Goal: Transaction & Acquisition: Subscribe to service/newsletter

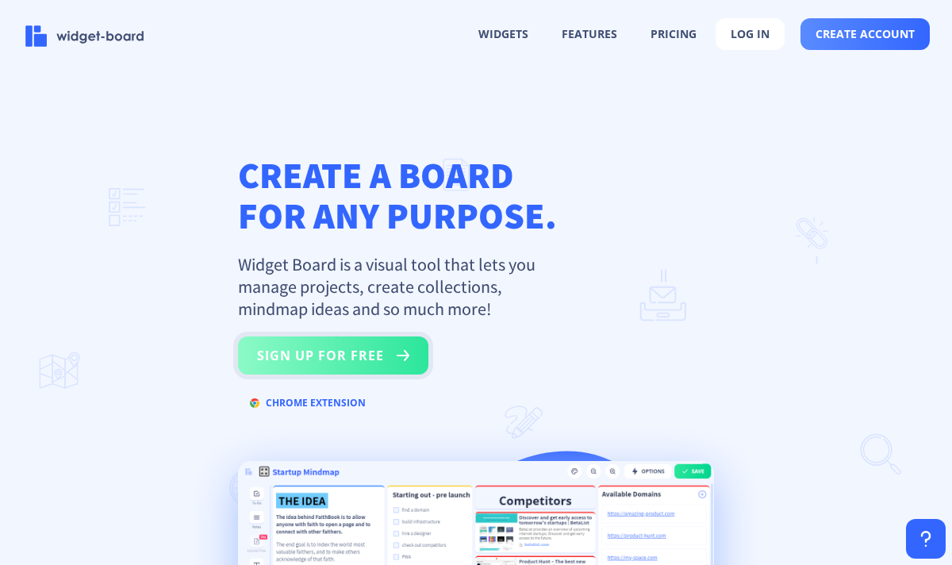
click at [360, 349] on button "sign up for free" at bounding box center [333, 356] width 190 height 38
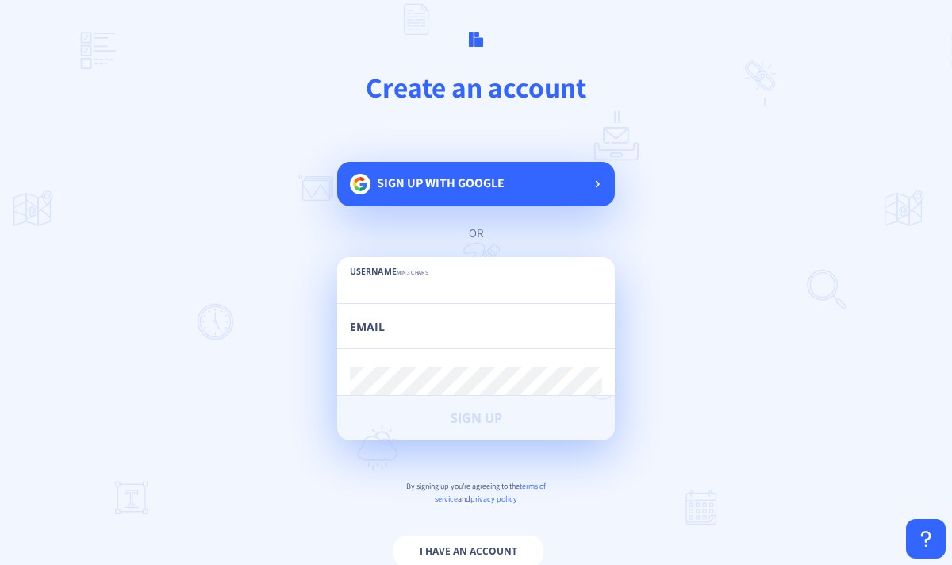
click at [439, 175] on span "Sign up with google" at bounding box center [441, 190] width 128 height 33
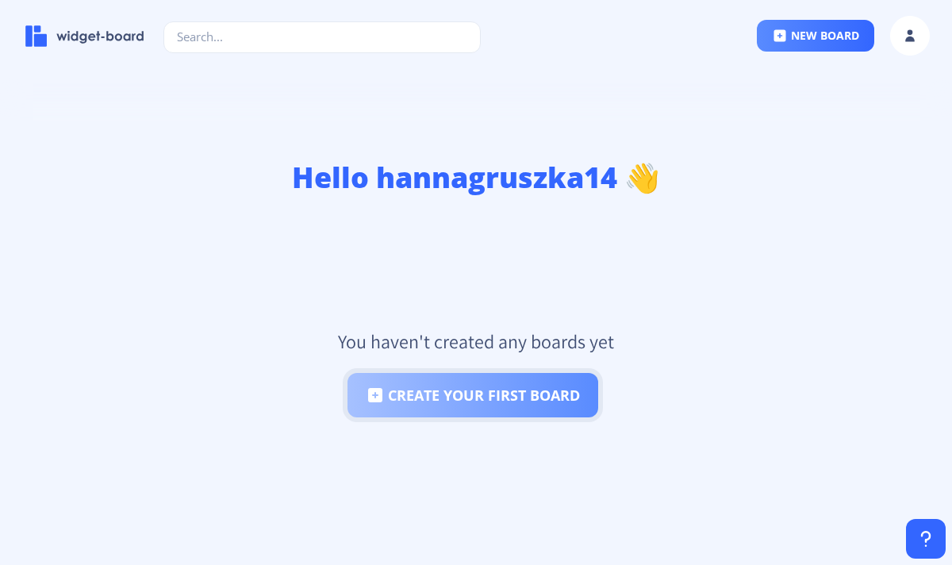
click at [433, 384] on button "create your first board" at bounding box center [473, 395] width 251 height 44
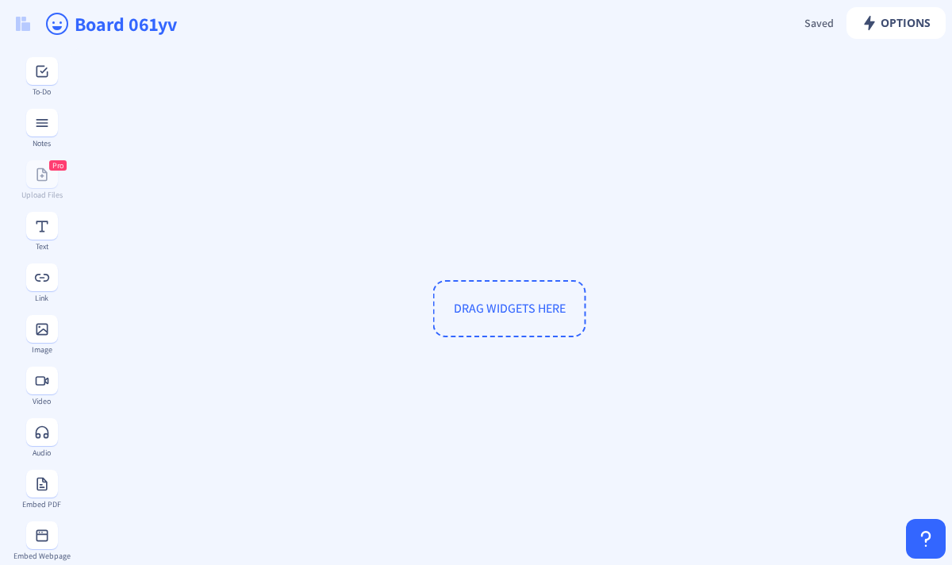
click at [505, 310] on span "DRAG WIDGETS HERE" at bounding box center [510, 308] width 112 height 17
click at [30, 83] on button at bounding box center [42, 71] width 32 height 28
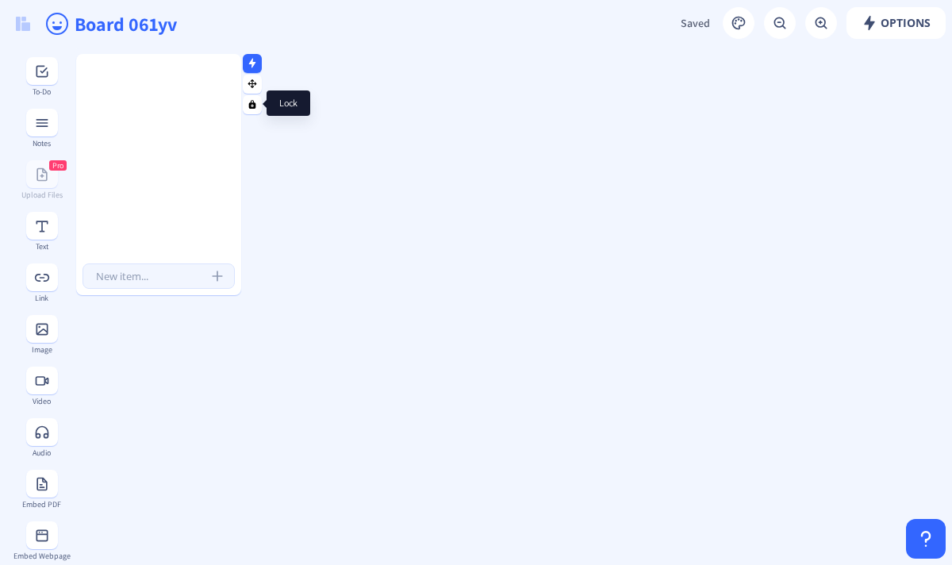
click at [254, 107] on icon at bounding box center [252, 104] width 7 height 9
click at [216, 142] on div at bounding box center [158, 164] width 165 height 194
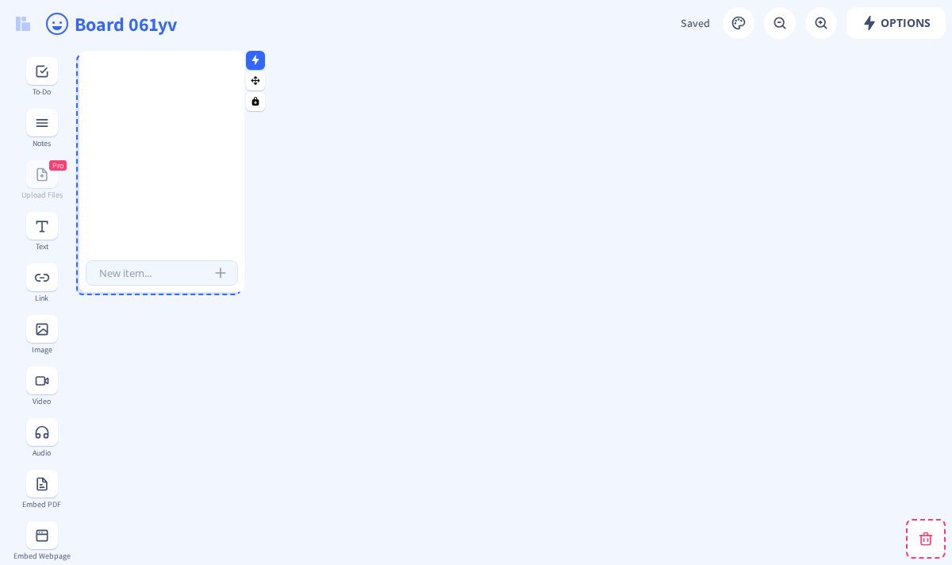
click at [219, 139] on div at bounding box center [161, 160] width 165 height 194
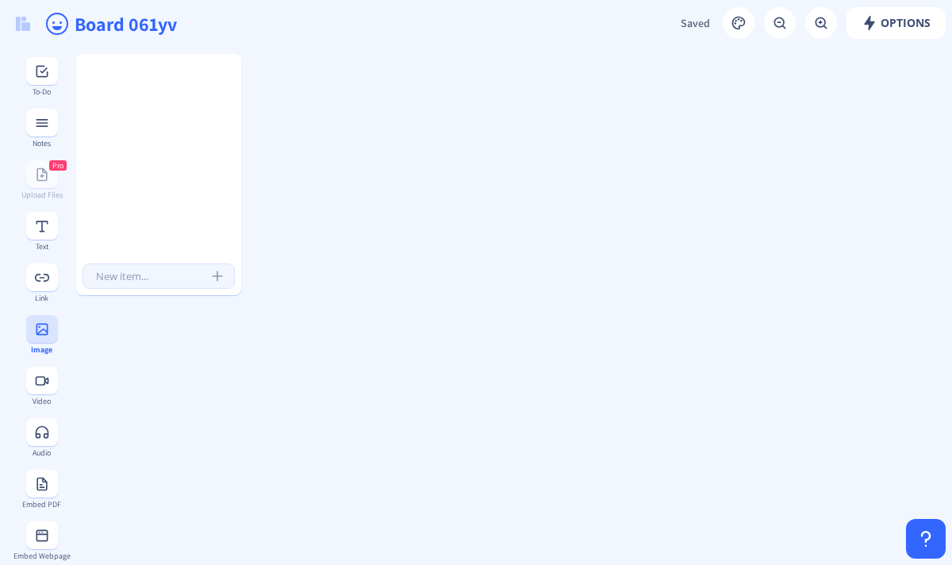
click at [43, 321] on icon at bounding box center [42, 329] width 16 height 16
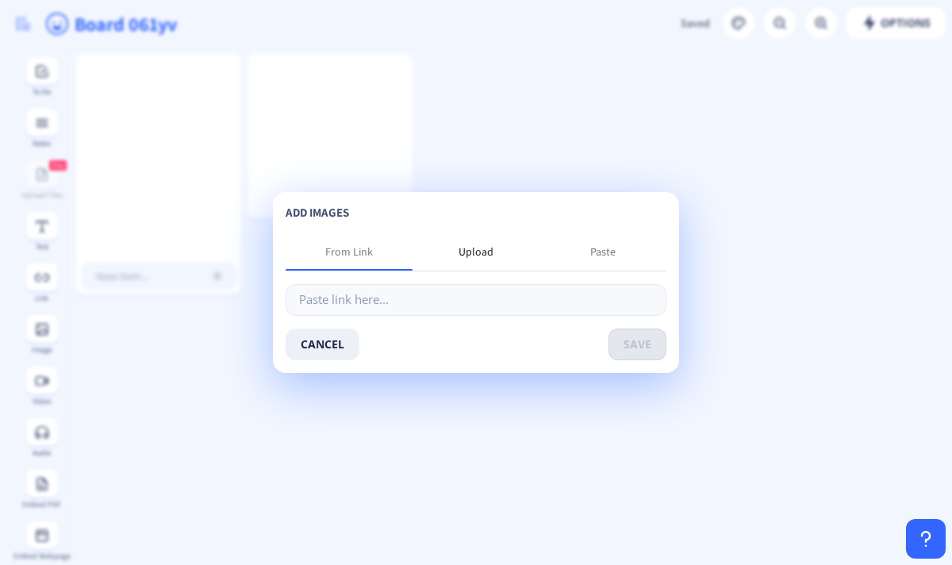
click at [474, 252] on div "Upload" at bounding box center [476, 252] width 35 height 16
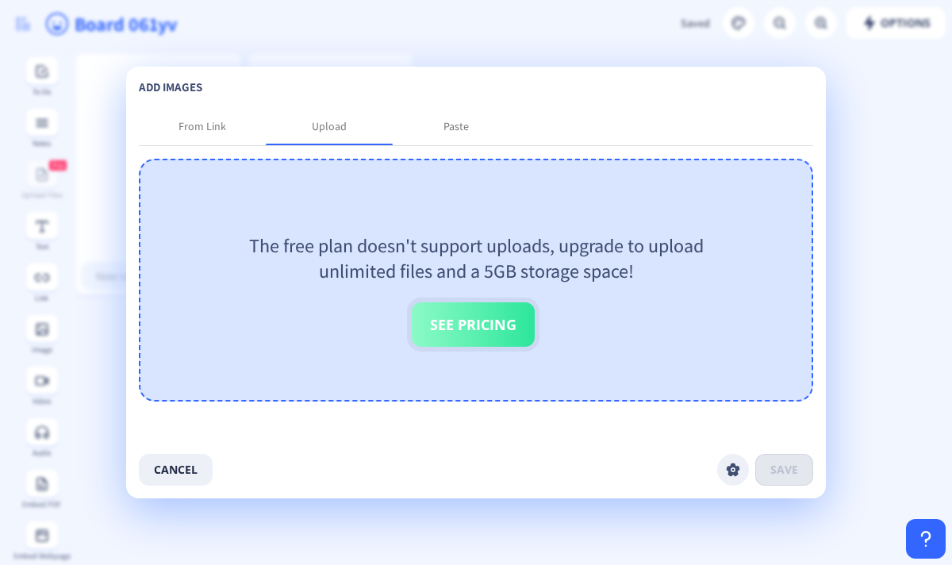
click at [460, 311] on button "See Pricing" at bounding box center [473, 324] width 123 height 44
